Goal: Task Accomplishment & Management: Manage account settings

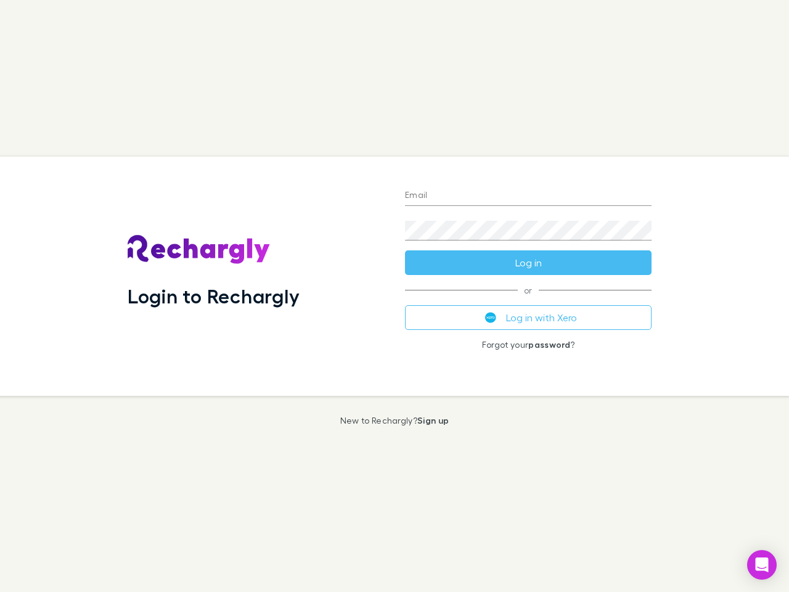
click at [395, 296] on div "Login to Rechargly" at bounding box center [257, 276] width 278 height 239
click at [529, 196] on input "Email" at bounding box center [528, 196] width 247 height 20
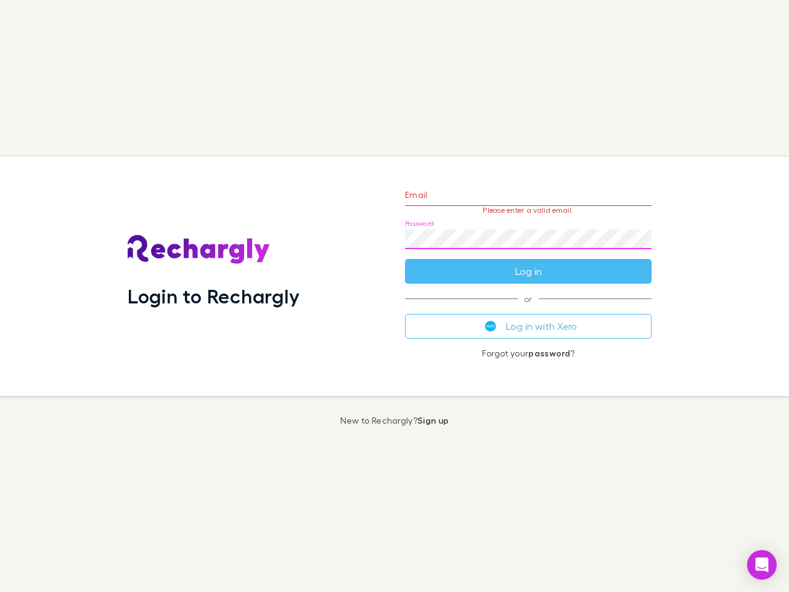
click at [529, 263] on form "Email Please enter a valid email. Password Log in" at bounding box center [528, 229] width 247 height 107
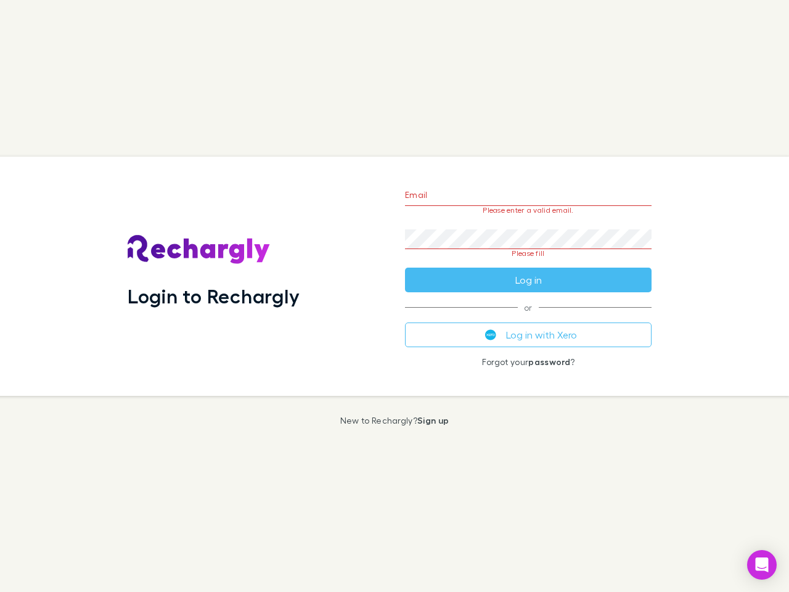
click at [529, 318] on div "Email Please enter a valid email. Password Please fill Log in or Log in with Xe…" at bounding box center [528, 276] width 266 height 239
click at [762, 565] on icon "Open Intercom Messenger" at bounding box center [762, 564] width 13 height 15
